Goal: Task Accomplishment & Management: Use online tool/utility

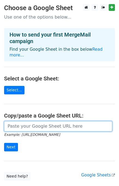
click at [32, 123] on input "url" at bounding box center [58, 126] width 108 height 10
paste input "[URL][DOMAIN_NAME]"
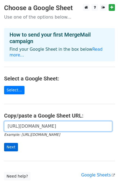
type input "[URL][DOMAIN_NAME]"
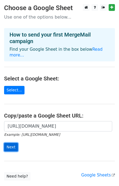
click at [10, 143] on input "Next" at bounding box center [11, 147] width 14 height 8
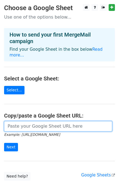
click at [31, 121] on input "url" at bounding box center [58, 126] width 108 height 10
type input "https://docs.google.com/spreadsheets/d/1HYG9JqBHyrVfbqrqRTkTM78fvFOiQqmePS-j0DH…"
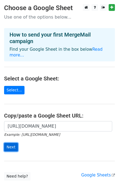
click at [9, 143] on input "Next" at bounding box center [11, 147] width 14 height 8
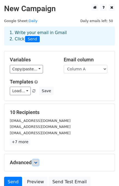
click at [35, 161] on link at bounding box center [36, 163] width 6 height 6
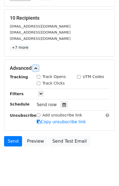
scroll to position [100, 0]
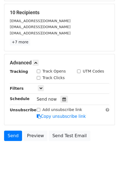
click at [38, 68] on div "Track Opens" at bounding box center [51, 71] width 29 height 6
click at [39, 70] on input "Track Opens" at bounding box center [39, 72] width 4 height 4
checkbox input "true"
click at [38, 76] on input "Track Clicks" at bounding box center [39, 78] width 4 height 4
checkbox input "true"
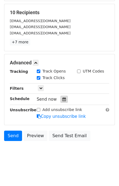
click at [64, 100] on div at bounding box center [64, 99] width 7 height 7
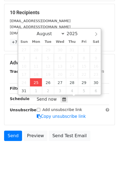
type input "2025-08-25 13:16"
type input "01"
type input "16"
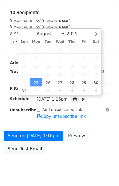
scroll to position [0, 0]
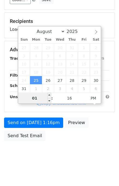
type input "2025-09-01 13:16"
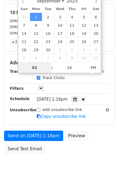
scroll to position [18, 0]
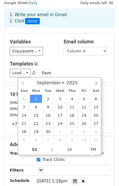
select select "7"
click at [25, 82] on div "August September October November December 2025" at bounding box center [59, 82] width 83 height 9
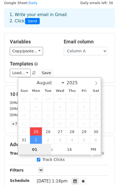
type input "2025-08-25 13:16"
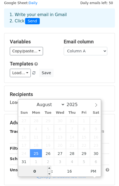
type input "01"
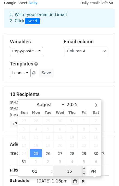
click at [59, 173] on input "16" at bounding box center [69, 171] width 33 height 11
type input "25"
type input "2025-08-25 13:25"
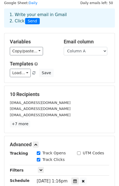
click at [107, 94] on h5 "10 Recipients" at bounding box center [60, 94] width 100 height 6
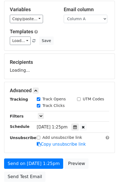
scroll to position [73, 0]
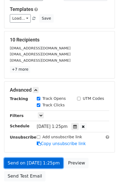
click at [41, 161] on link "Send on Aug 25 at 1:25pm" at bounding box center [33, 163] width 59 height 10
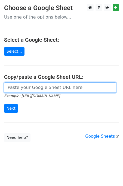
click at [33, 88] on input "url" at bounding box center [60, 87] width 112 height 10
type input "https://docs.google.com/spreadsheets/d/1HYG9JqBHyrVfbqrqRTkTM78fvFOiQqmePS-j0DH…"
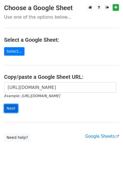
click at [7, 109] on input "Next" at bounding box center [11, 108] width 14 height 8
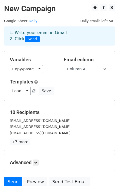
click at [84, 70] on select "Column A Column B Column C" at bounding box center [86, 69] width 44 height 8
click at [84, 71] on select "Column A Column B Column C" at bounding box center [86, 69] width 44 height 8
click at [64, 65] on select "Column A Column B Column C" at bounding box center [86, 69] width 44 height 8
drag, startPoint x: 83, startPoint y: 69, endPoint x: 84, endPoint y: 72, distance: 3.4
click at [83, 69] on select "Column A Column B Column C" at bounding box center [86, 69] width 44 height 8
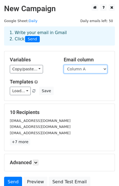
select select "Column B"
click at [64, 65] on select "Column A Column B Column C" at bounding box center [86, 69] width 44 height 8
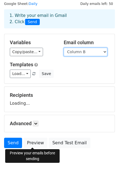
scroll to position [25, 0]
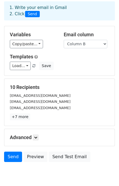
click at [37, 116] on p "+7 more" at bounding box center [60, 116] width 100 height 7
click at [37, 136] on icon at bounding box center [35, 137] width 3 height 3
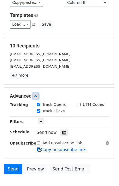
scroll to position [96, 0]
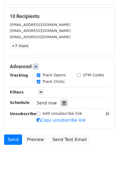
click at [62, 102] on icon at bounding box center [64, 103] width 4 height 4
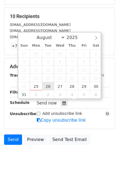
type input "2025-08-26 12:00"
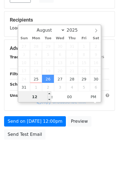
scroll to position [91, 0]
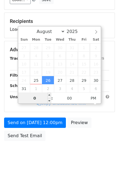
type input "02"
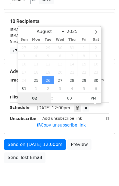
scroll to position [96, 0]
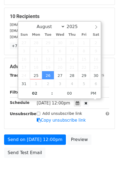
type input "2025-08-26 14:00"
click at [99, 139] on div "Send on Aug 26 at 12:00pm Preview Send Test Email" at bounding box center [59, 147] width 119 height 26
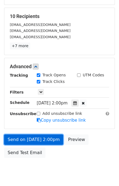
click at [34, 136] on link "Send on Aug 26 at 2:00pm" at bounding box center [33, 139] width 59 height 10
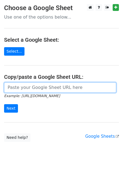
click at [26, 89] on input "url" at bounding box center [60, 87] width 112 height 10
type input "[URL][DOMAIN_NAME]"
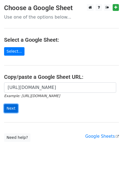
click at [10, 106] on input "Next" at bounding box center [11, 108] width 14 height 8
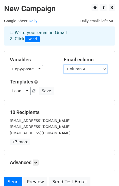
click at [85, 71] on select "Column A Column B Column C" at bounding box center [86, 69] width 44 height 8
select select "Column C"
click at [64, 65] on select "Column A Column B Column C" at bounding box center [86, 69] width 44 height 8
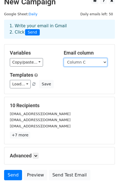
scroll to position [27, 0]
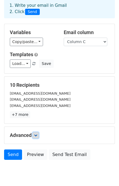
click at [39, 137] on link at bounding box center [36, 135] width 6 height 6
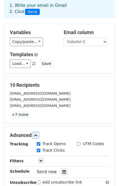
scroll to position [100, 0]
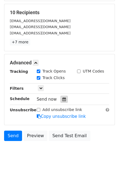
click at [63, 98] on icon at bounding box center [64, 99] width 4 height 4
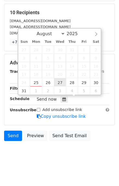
type input "2025-08-27 12:00"
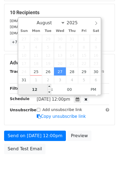
scroll to position [91, 0]
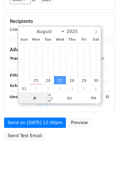
type input "03"
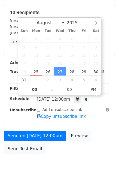
type input "2025-08-27 15:00"
click at [102, 148] on div "Send on Aug 27 at 12:00pm Preview Send Test Email" at bounding box center [59, 144] width 119 height 26
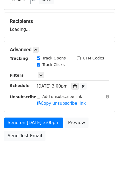
scroll to position [100, 0]
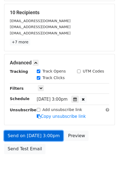
click at [50, 134] on link "Send on Aug 27 at 3:00pm" at bounding box center [33, 136] width 59 height 10
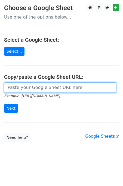
drag, startPoint x: 34, startPoint y: 89, endPoint x: 33, endPoint y: 91, distance: 2.7
click at [34, 88] on input "url" at bounding box center [60, 87] width 112 height 10
type input "[URL][DOMAIN_NAME]"
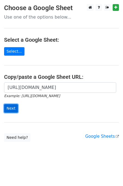
click at [13, 111] on input "Next" at bounding box center [11, 108] width 14 height 8
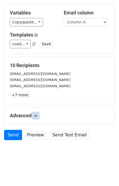
click at [37, 116] on icon at bounding box center [35, 115] width 3 height 3
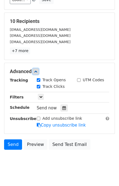
scroll to position [92, 0]
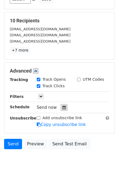
click at [62, 108] on icon at bounding box center [64, 108] width 4 height 4
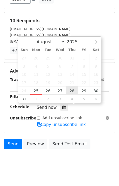
type input "2025-08-28 12:00"
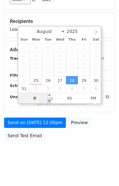
type input "04"
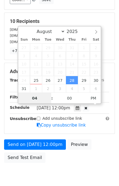
scroll to position [92, 0]
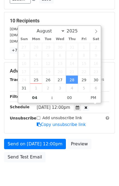
type input "2025-08-28 16:00"
click at [97, 139] on div "Send on Aug 28 at 12:00pm Preview Send Test Email" at bounding box center [59, 152] width 119 height 26
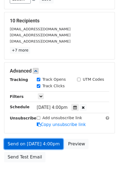
click at [45, 142] on link "Send on Aug 28 at 4:00pm" at bounding box center [33, 144] width 59 height 10
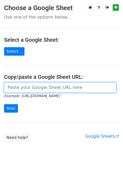
click at [32, 86] on input "url" at bounding box center [60, 87] width 112 height 10
type input "https://docs.google.com/spreadsheets/d/1HYG9JqBHyrVfbqrqRTkTM78fvFOiQqmePS-j0DH…"
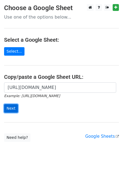
click at [11, 107] on input "Next" at bounding box center [11, 108] width 14 height 8
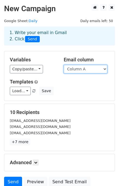
click at [79, 68] on select "Column A Column B Column C" at bounding box center [86, 69] width 44 height 8
select select "Column B"
click at [64, 65] on select "Column A Column B Column C" at bounding box center [86, 69] width 44 height 8
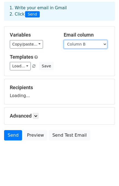
scroll to position [25, 0]
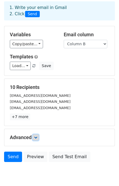
click at [37, 138] on icon at bounding box center [35, 137] width 3 height 3
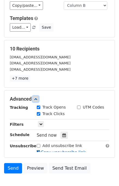
scroll to position [94, 0]
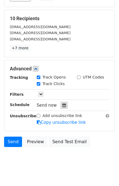
click at [62, 102] on div at bounding box center [64, 105] width 7 height 7
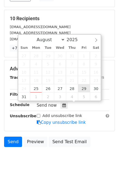
type input "[DATE] 12:00"
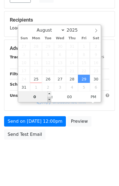
type input "05"
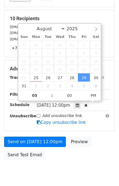
type input "[DATE] 17:00"
click at [103, 146] on div "Send on [DATE] 12:00pm Preview Send Test Email" at bounding box center [59, 150] width 119 height 26
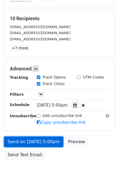
click at [14, 137] on link "Send on [DATE] 5:00pm" at bounding box center [33, 142] width 59 height 10
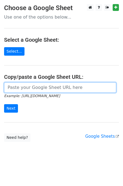
click at [26, 90] on input "url" at bounding box center [60, 87] width 112 height 10
type input "https://docs.google.com/spreadsheets/d/1HYG9JqBHyrVfbqrqRTkTM78fvFOiQqmePS-j0DH…"
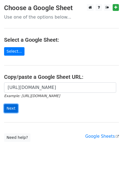
click at [11, 107] on input "Next" at bounding box center [11, 108] width 14 height 8
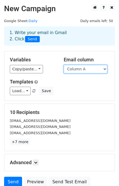
click at [87, 68] on select "Column A Column B Column C" at bounding box center [86, 69] width 44 height 8
select select "Column C"
click at [64, 65] on select "Column A Column B Column C" at bounding box center [86, 69] width 44 height 8
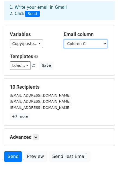
scroll to position [47, 0]
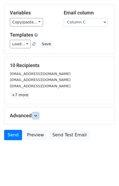
click at [35, 115] on icon at bounding box center [35, 115] width 3 height 3
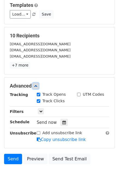
scroll to position [100, 0]
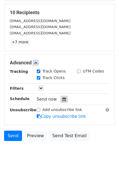
click at [62, 97] on icon at bounding box center [64, 99] width 4 height 4
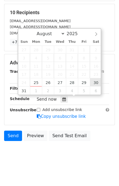
type input "2025-08-30 12:00"
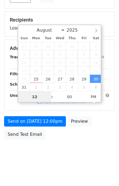
scroll to position [91, 0]
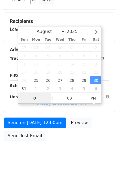
type input "06"
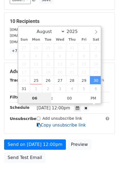
scroll to position [100, 0]
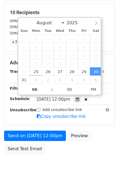
type input "2025-08-30 18:00"
drag, startPoint x: 104, startPoint y: 142, endPoint x: 105, endPoint y: 148, distance: 5.5
click at [104, 142] on div "Send on Aug 30 at 12:00pm Preview Send Test Email" at bounding box center [59, 144] width 119 height 26
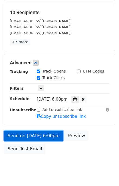
click at [43, 134] on link "Send on Aug 30 at 6:00pm" at bounding box center [33, 136] width 59 height 10
